Goal: Task Accomplishment & Management: Complete application form

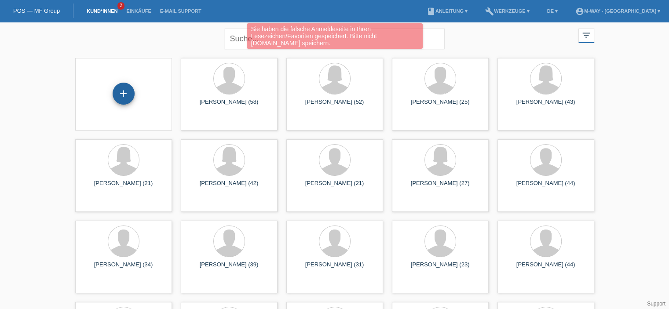
click at [127, 96] on div "+" at bounding box center [124, 94] width 22 height 22
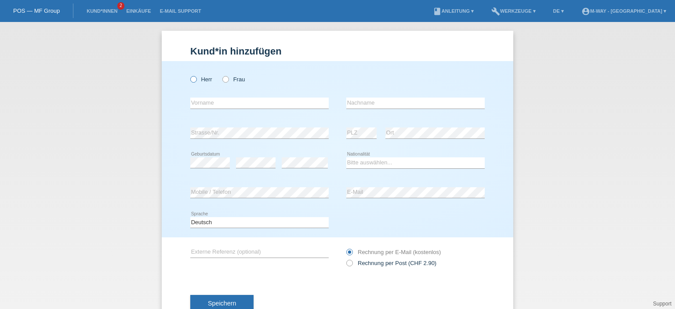
click at [189, 75] on icon at bounding box center [189, 75] width 0 height 0
click at [190, 82] on input "Herr" at bounding box center [193, 79] width 6 height 6
radio input "true"
click at [198, 108] on input "text" at bounding box center [259, 103] width 138 height 11
type input "Detlef"
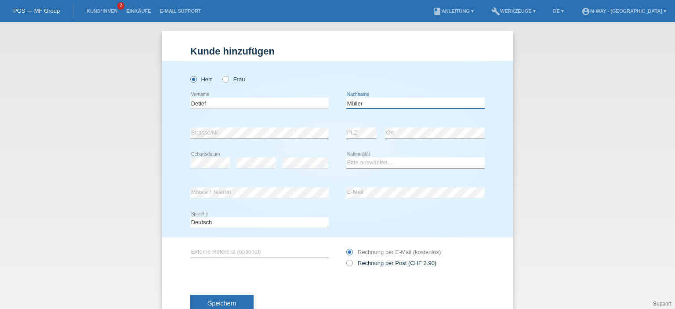
type input "Müller"
click at [372, 161] on select "Bitte auswählen... Schweiz Deutschland Liechtenstein Österreich ------------ Af…" at bounding box center [415, 162] width 138 height 11
select select "CH"
click at [346, 157] on select "Bitte auswählen... Schweiz Deutschland Liechtenstein Österreich ------------ Af…" at bounding box center [415, 162] width 138 height 11
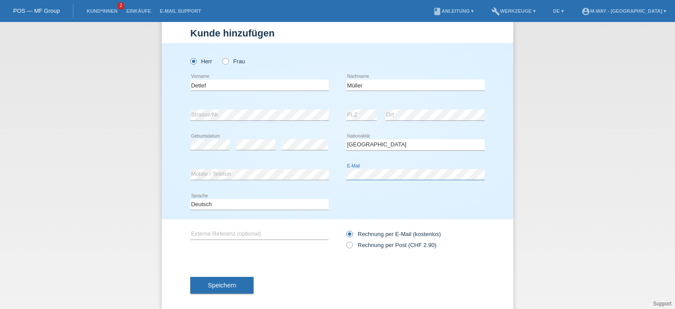
scroll to position [28, 0]
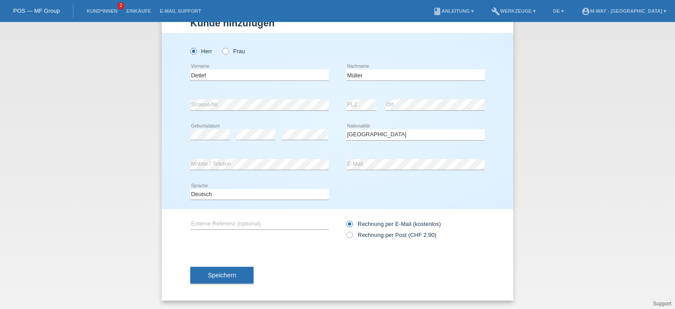
click at [236, 277] on button "Speichern" at bounding box center [221, 275] width 63 height 17
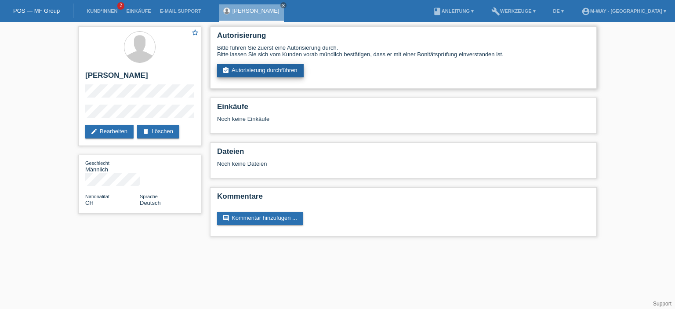
click at [283, 68] on link "assignment_turned_in Autorisierung durchführen" at bounding box center [260, 70] width 87 height 13
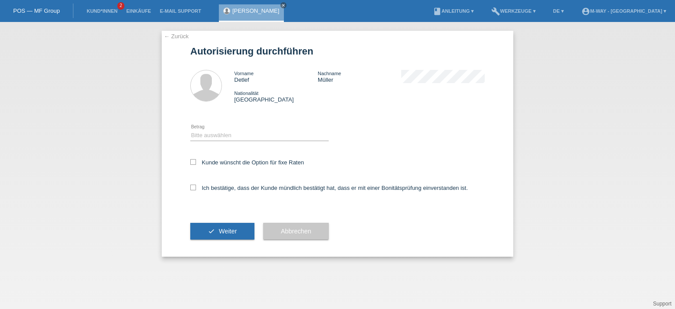
drag, startPoint x: 193, startPoint y: 163, endPoint x: 200, endPoint y: 147, distance: 17.0
click at [193, 162] on icon at bounding box center [193, 162] width 6 height 6
click at [193, 162] on input "Kunde wünscht die Option für fixe Raten" at bounding box center [193, 162] width 6 height 6
checkbox input "true"
click at [204, 139] on select "Bitte auswählen CHF 1.00 - CHF 499.00 CHF 500.00 - CHF 1'999.00 CHF 2'000.00 - …" at bounding box center [259, 135] width 138 height 11
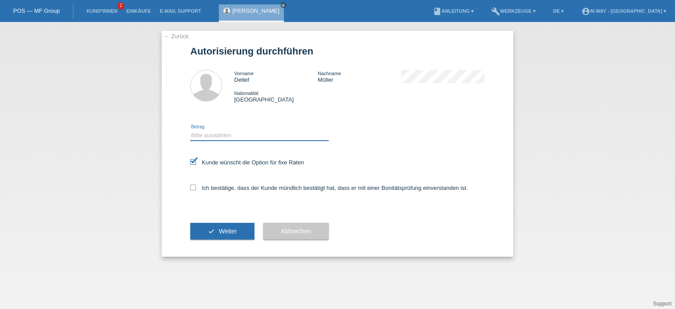
select select "3"
click at [190, 130] on select "Bitte auswählen CHF 1.00 - CHF 499.00 CHF 500.00 - CHF 1'999.00 CHF 2'000.00 - …" at bounding box center [259, 135] width 138 height 11
click at [195, 186] on icon at bounding box center [193, 188] width 6 height 6
click at [195, 186] on input "Ich bestätige, dass der Kunde mündlich bestätigt hat, dass er mit einer Bonität…" at bounding box center [193, 188] width 6 height 6
checkbox input "true"
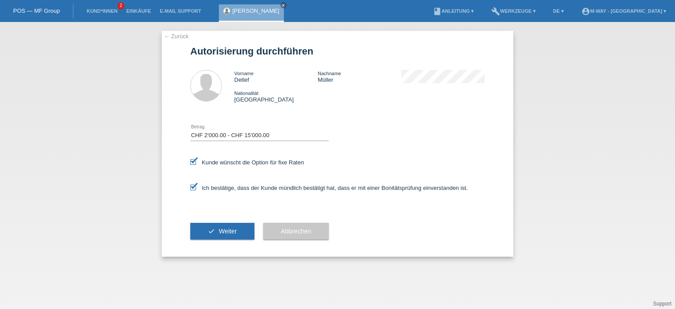
click at [225, 233] on span "Weiter" at bounding box center [228, 231] width 18 height 7
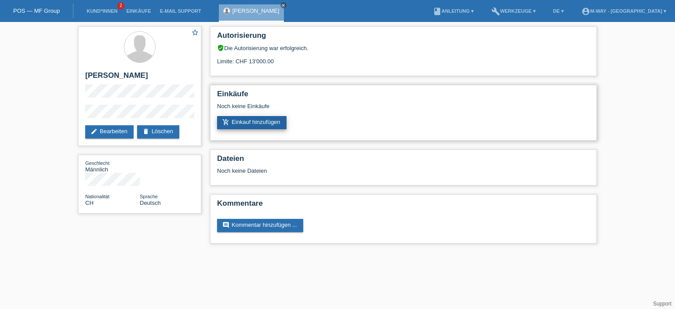
click at [273, 123] on link "add_shopping_cart Einkauf hinzufügen" at bounding box center [251, 122] width 69 height 13
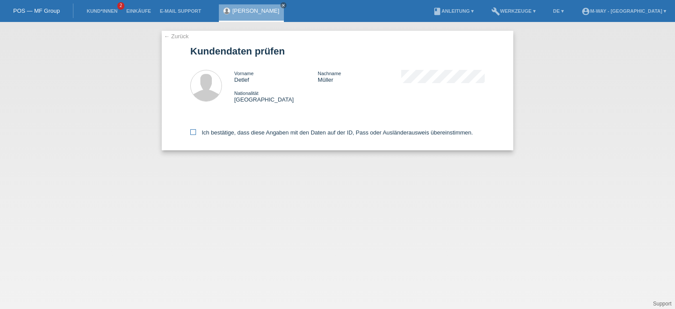
click at [196, 134] on label "Ich bestätige, dass diese Angaben mit den Daten auf der ID, Pass oder Ausländer…" at bounding box center [331, 132] width 283 height 7
click at [196, 134] on input "Ich bestätige, dass diese Angaben mit den Daten auf der ID, Pass oder Ausländer…" at bounding box center [193, 132] width 6 height 6
checkbox input "true"
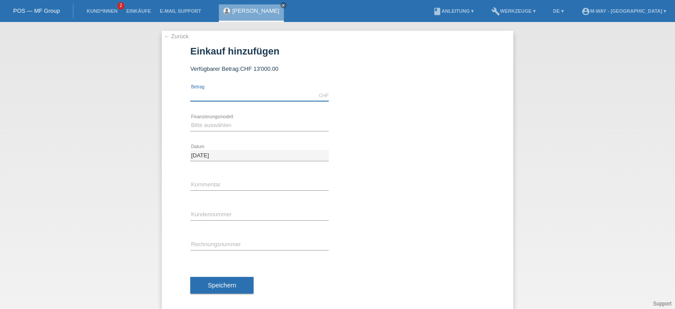
click at [219, 98] on input "text" at bounding box center [259, 95] width 138 height 11
type input "6000.00"
click at [215, 128] on select "Bitte auswählen Fixe Raten Kauf auf Rechnung mit Teilzahlungsoption" at bounding box center [259, 125] width 138 height 11
select select "77"
click at [190, 120] on select "Bitte auswählen Fixe Raten Kauf auf Rechnung mit Teilzahlungsoption" at bounding box center [259, 125] width 138 height 11
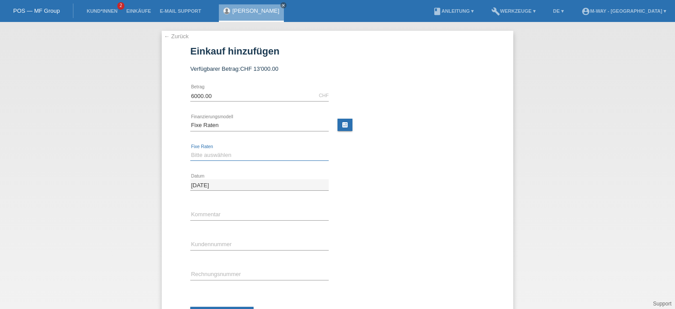
click at [224, 152] on select "Bitte auswählen 4 Raten 5 Raten 6 Raten 7 Raten 8 Raten 9 Raten 10 Raten 11 Rat…" at bounding box center [259, 155] width 138 height 11
select select "202"
click at [190, 150] on select "Bitte auswählen 4 Raten 5 Raten 6 Raten 7 Raten 8 Raten 9 Raten 10 Raten 11 Rat…" at bounding box center [259, 155] width 138 height 11
click at [211, 217] on input "text" at bounding box center [259, 214] width 138 height 11
type input "neues e-Bike"
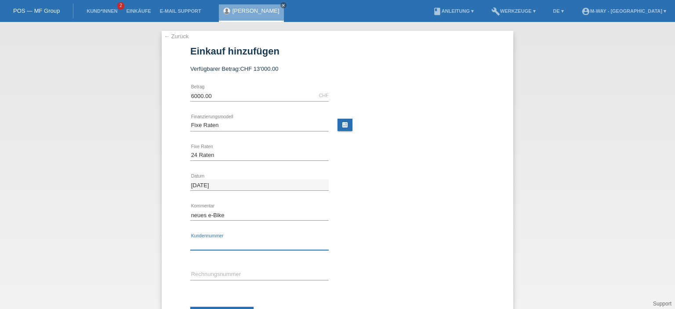
click at [235, 242] on input "text" at bounding box center [259, 244] width 138 height 11
type input "K311259"
click at [226, 273] on input "text" at bounding box center [259, 274] width 138 height 11
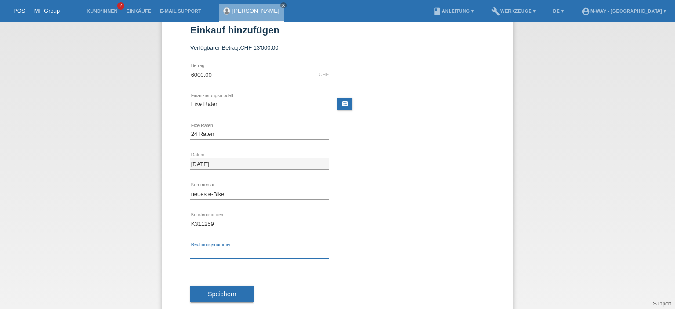
scroll to position [40, 0]
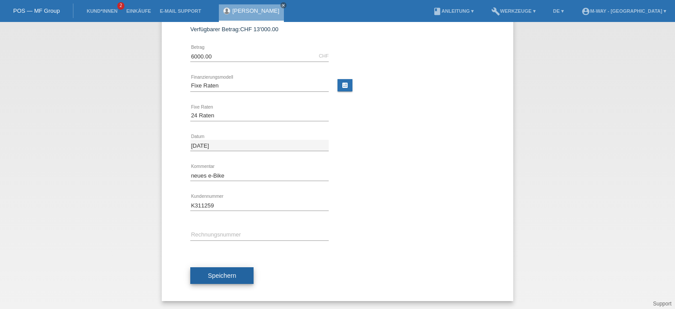
click at [223, 274] on span "Speichern" at bounding box center [222, 275] width 28 height 7
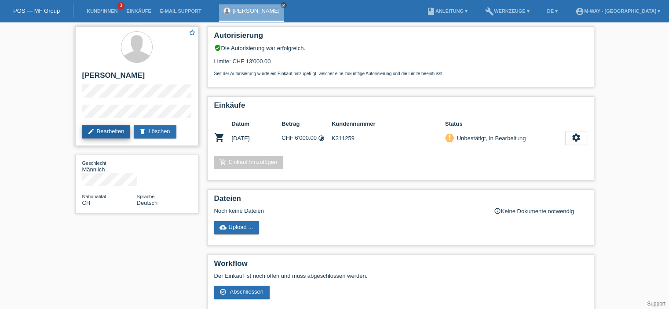
click at [104, 133] on link "edit Bearbeiten" at bounding box center [106, 131] width 48 height 13
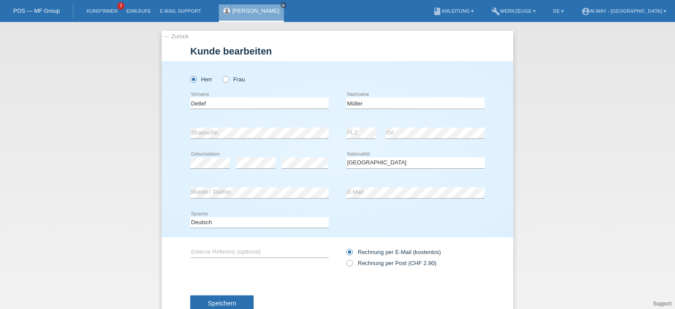
select select "CH"
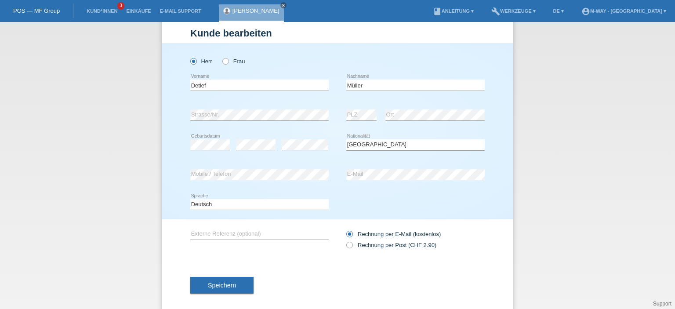
scroll to position [28, 0]
